Goal: Information Seeking & Learning: Understand process/instructions

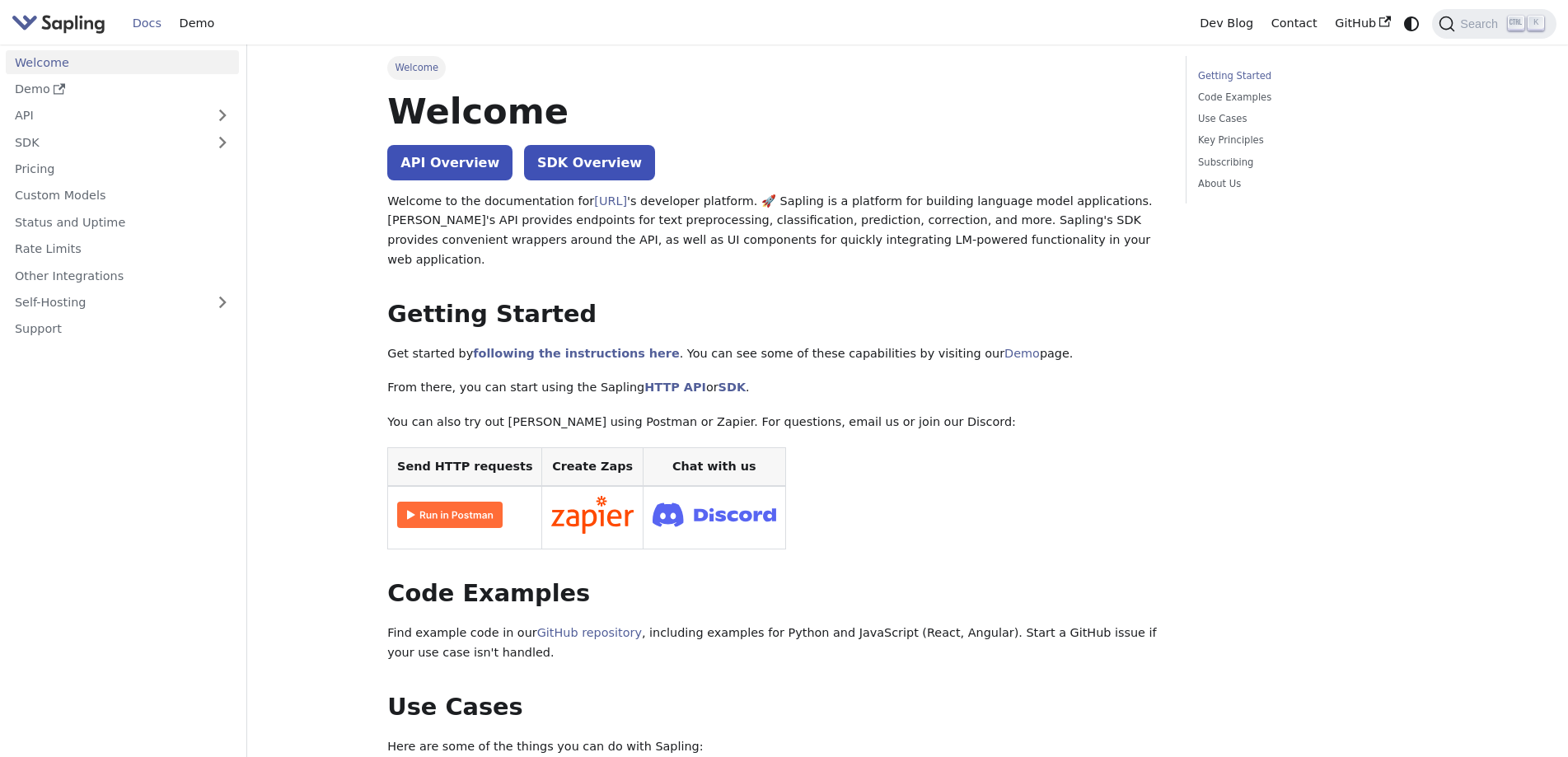
click at [424, 151] on link "API Overview" at bounding box center [450, 162] width 125 height 35
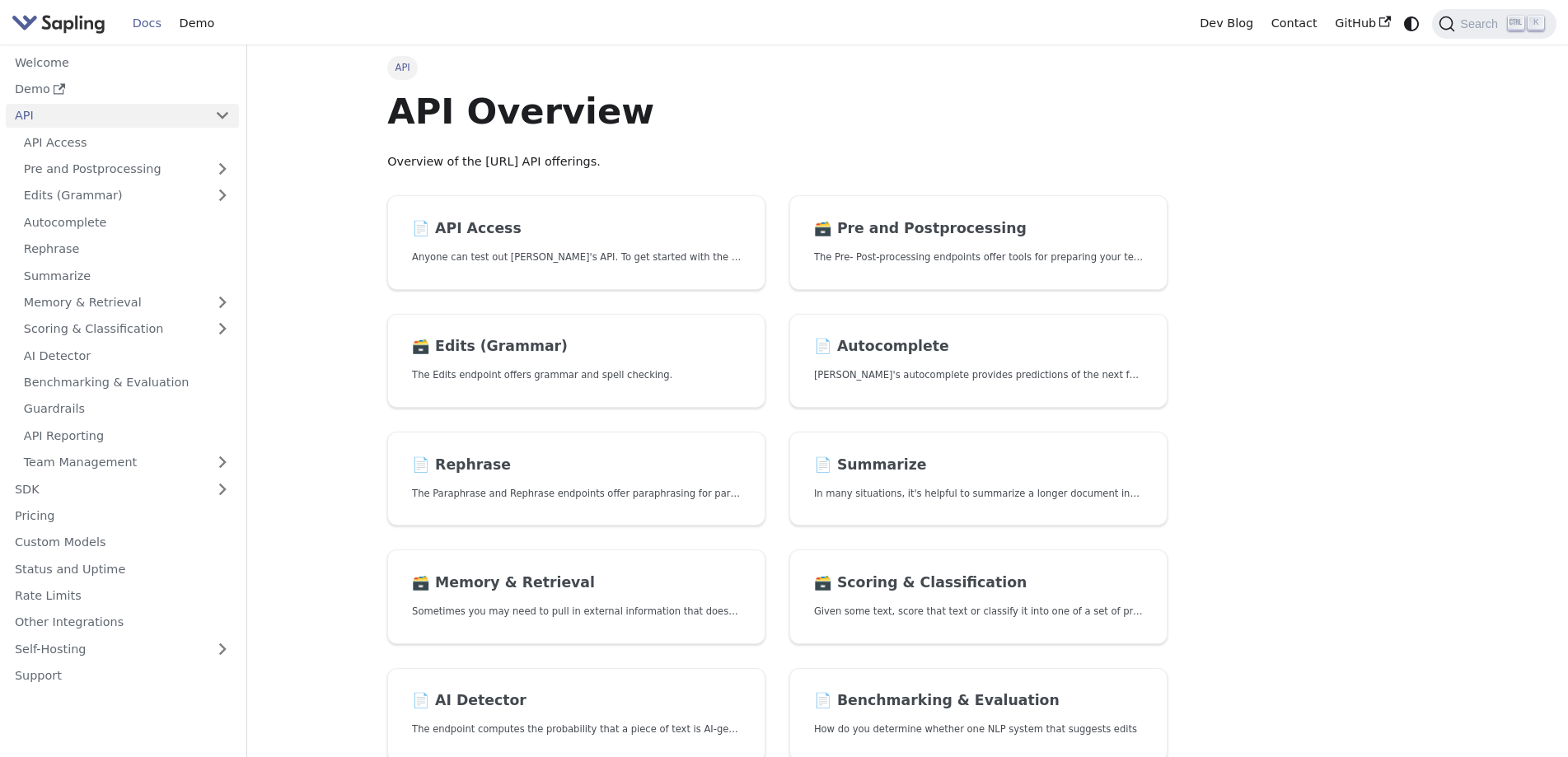
click at [357, 392] on main "API API Overview Overview of the [URL] API offerings. 📄️ API Access Anyone can …" at bounding box center [907, 579] width 1321 height 1070
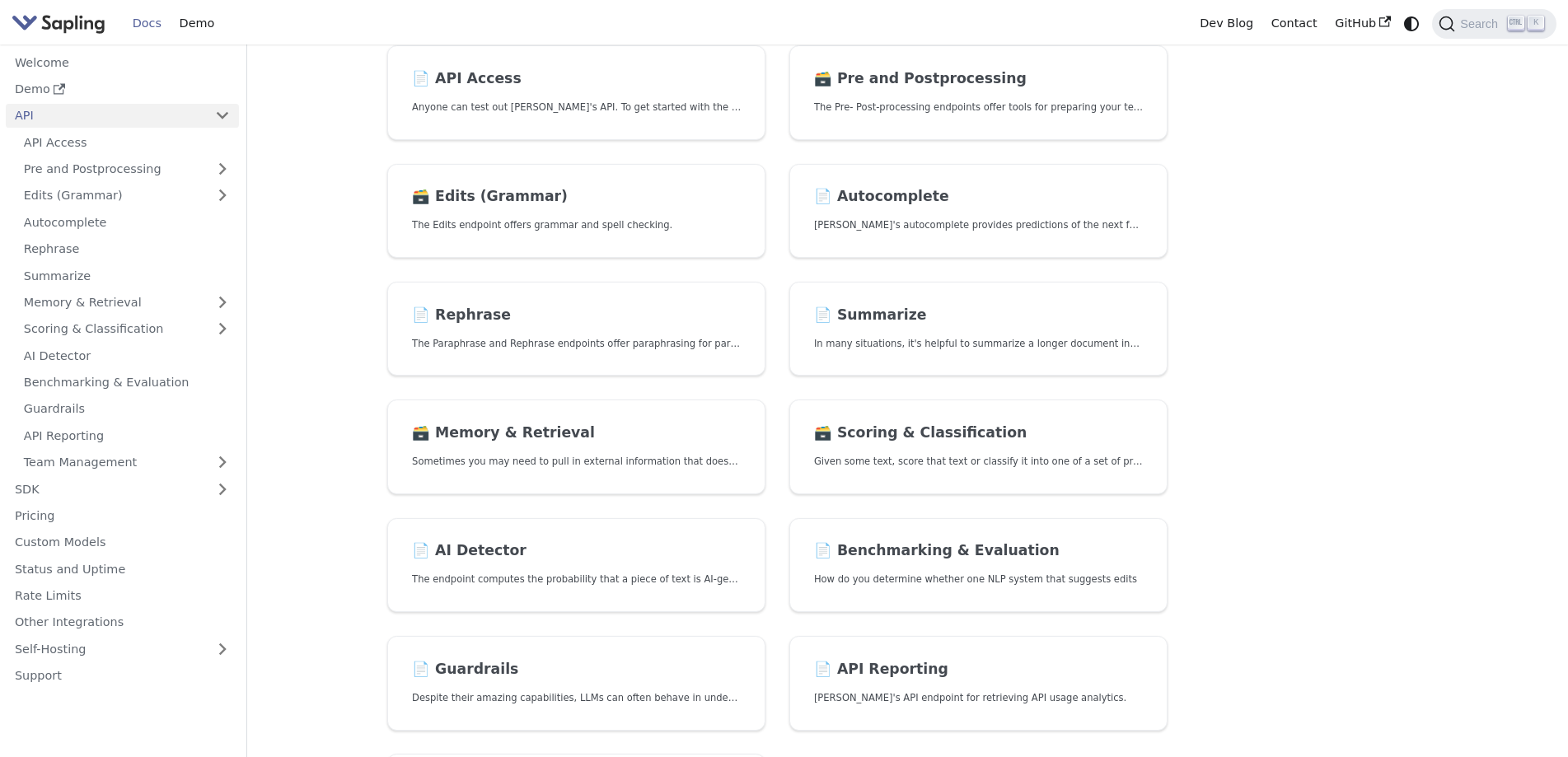
scroll to position [165, 0]
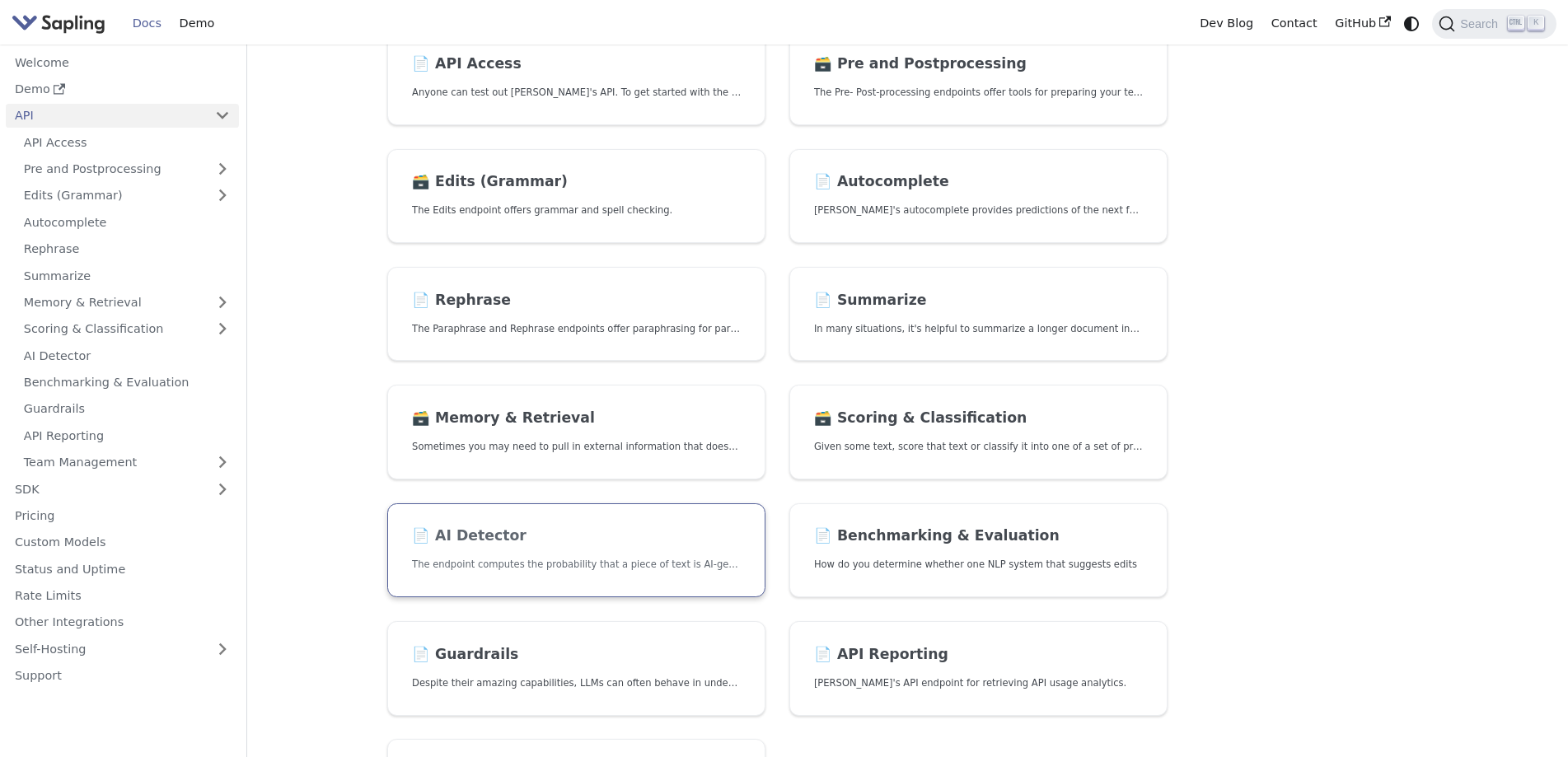
click at [583, 550] on link "📄️ AI Detector The endpoint computes the probability that a piece of text is AI…" at bounding box center [577, 551] width 378 height 95
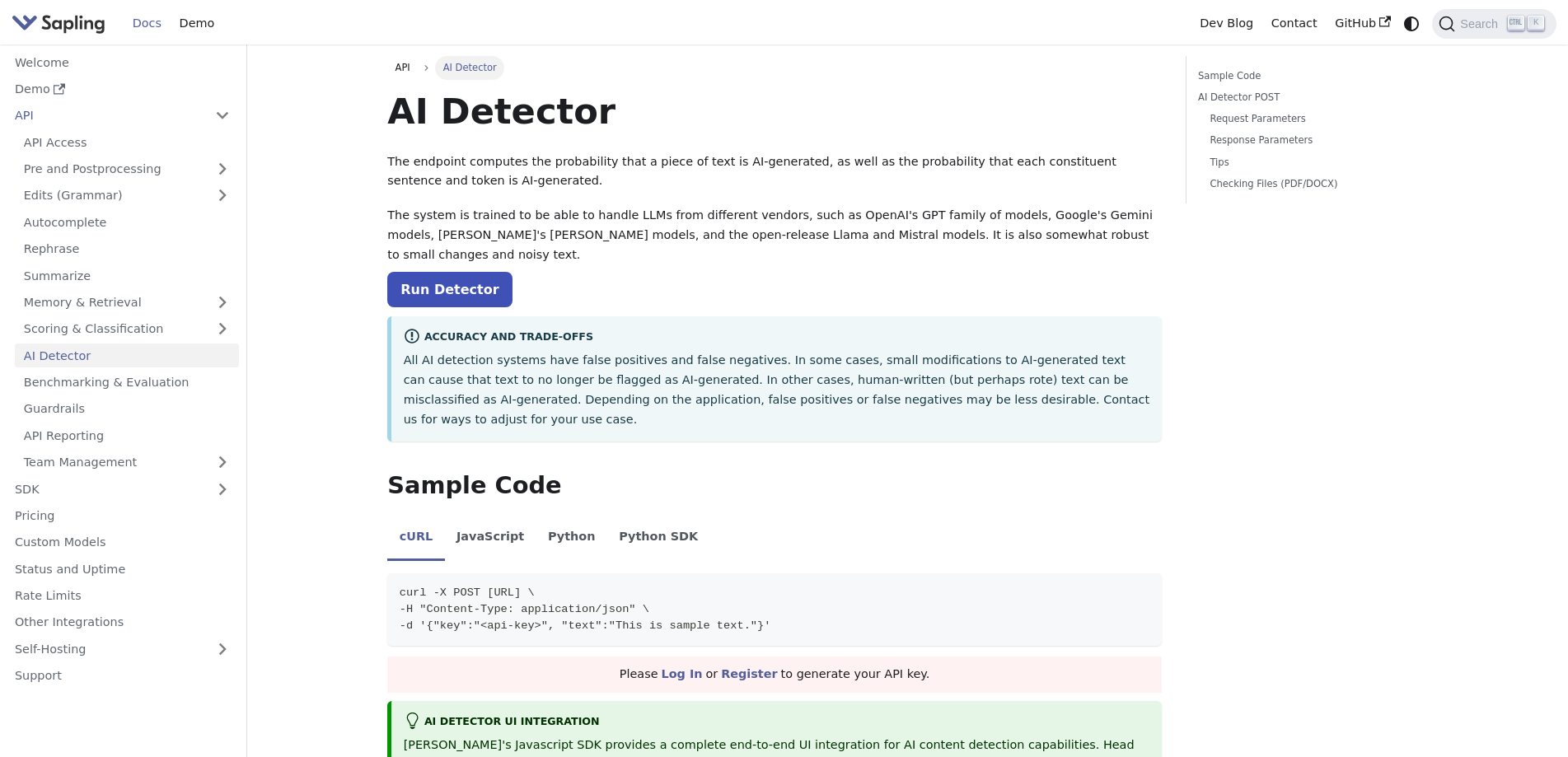
click at [445, 284] on link "Run Detector" at bounding box center [449, 289] width 125 height 35
